Goal: Task Accomplishment & Management: Manage account settings

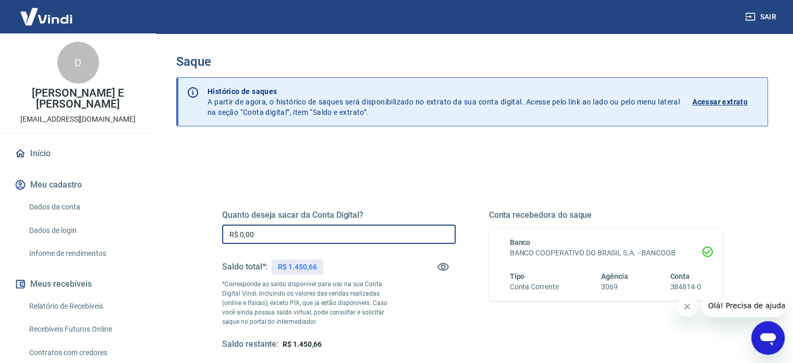
click at [278, 237] on input "R$ 0,00" at bounding box center [339, 233] width 234 height 19
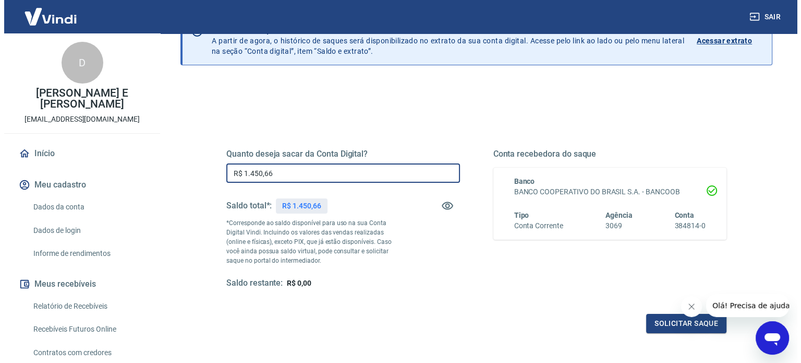
scroll to position [104, 0]
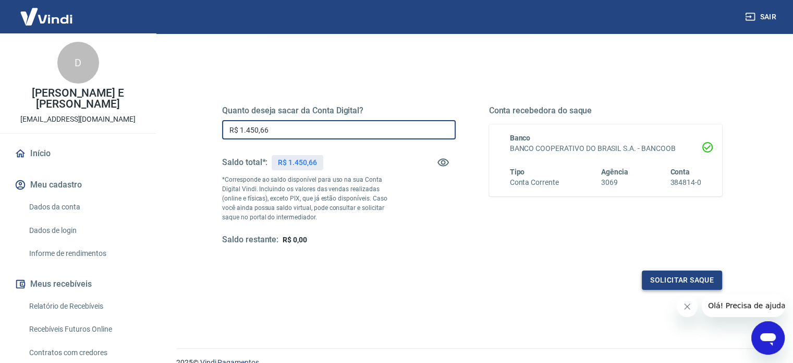
type input "R$ 1.450,66"
click at [675, 283] on button "Solicitar saque" at bounding box center [682, 279] width 80 height 19
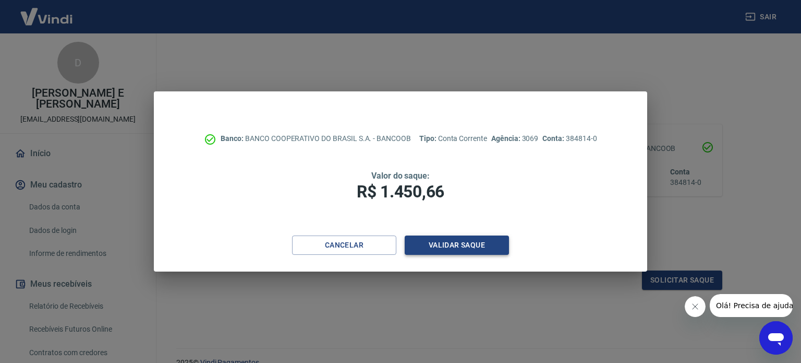
click at [440, 248] on button "Validar saque" at bounding box center [457, 244] width 104 height 19
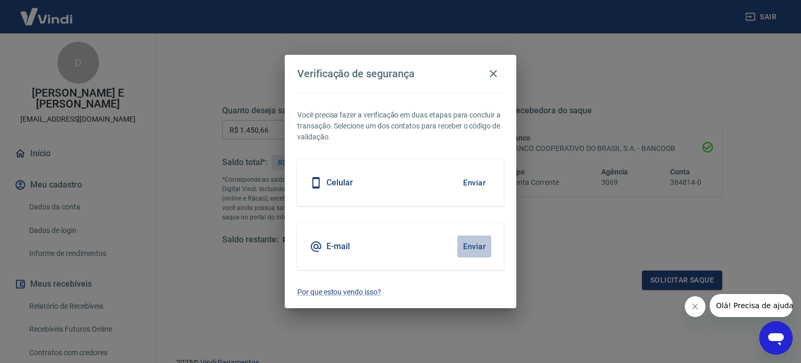
click at [478, 245] on button "Enviar" at bounding box center [474, 246] width 34 height 22
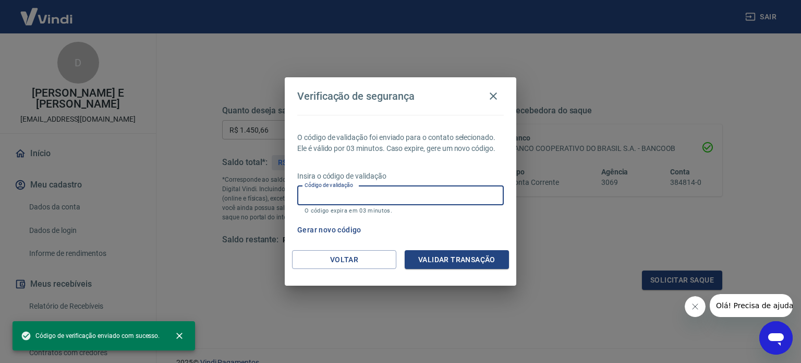
click at [416, 189] on input "Código de validação" at bounding box center [400, 195] width 207 height 19
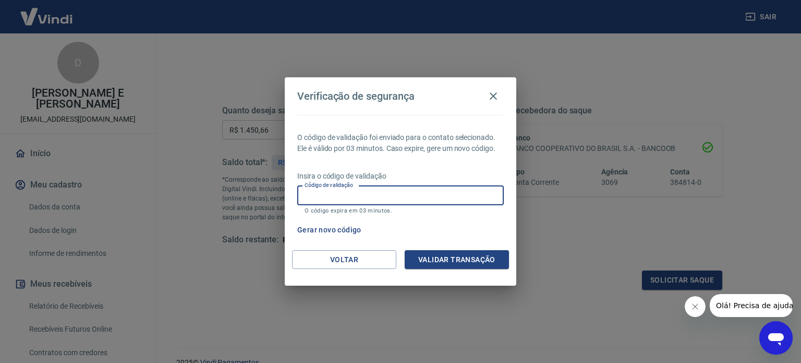
paste input "796156"
type input "796156"
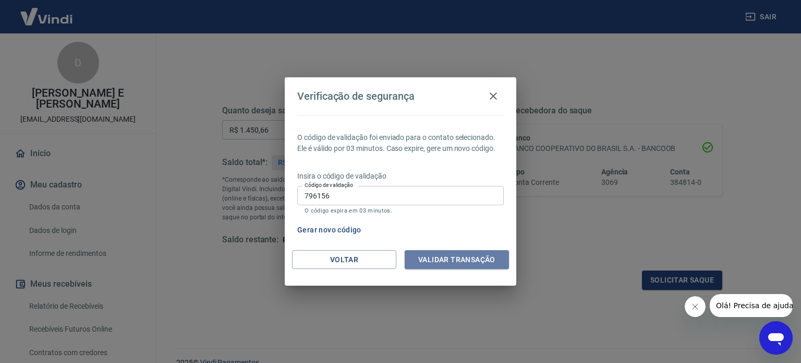
click at [463, 267] on button "Validar transação" at bounding box center [457, 259] width 104 height 19
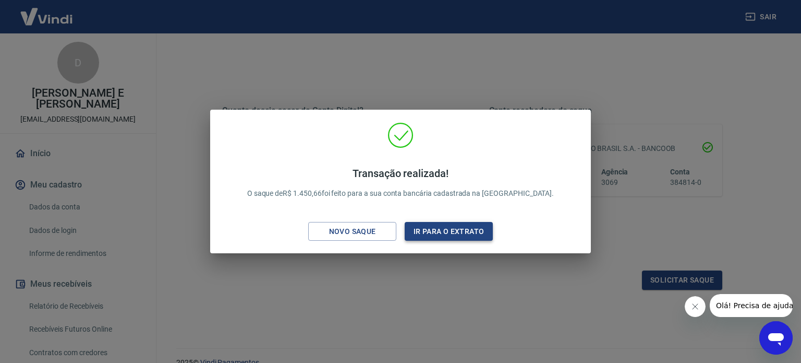
click at [438, 234] on button "Ir para o extrato" at bounding box center [449, 231] width 88 height 19
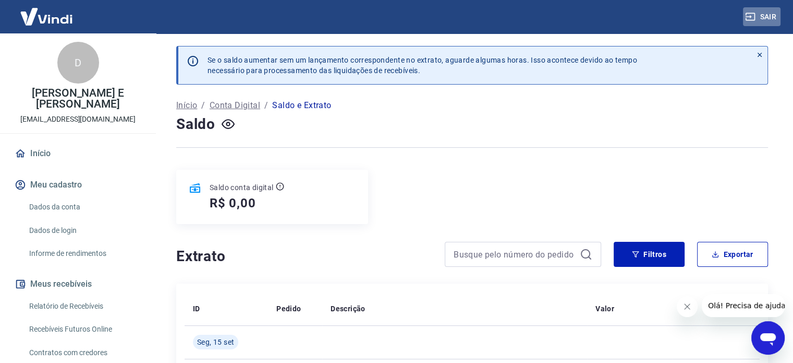
click at [764, 16] on button "Sair" at bounding box center [762, 16] width 38 height 19
